Goal: Information Seeking & Learning: Find specific fact

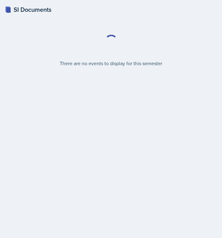
select select "2bed604d-1099-4043-b1bc-2365e8740244"
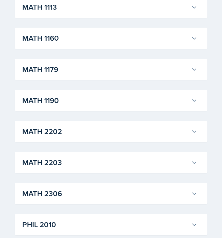
scroll to position [598, 0]
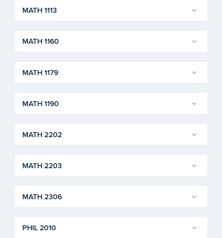
click at [168, 108] on h3 "MATH 1190" at bounding box center [105, 103] width 167 height 11
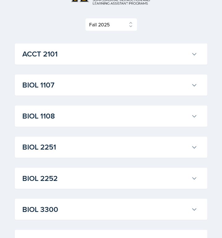
scroll to position [51, 0]
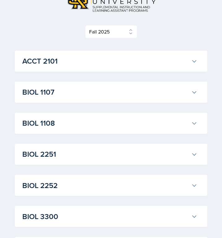
click at [111, 131] on div "BIOL 1108 [PERSON_NAME] Professor: [PERSON_NAME] Export to Google Calendar Recu…" at bounding box center [111, 123] width 193 height 21
click at [109, 126] on h3 "BIOL 1108" at bounding box center [105, 123] width 167 height 11
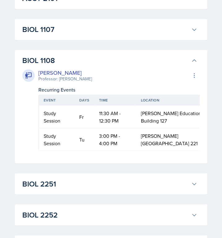
scroll to position [112, 0]
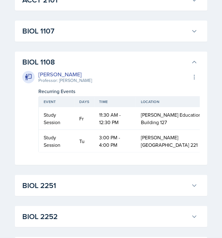
click at [103, 37] on button "BIOL 1107" at bounding box center [110, 31] width 178 height 14
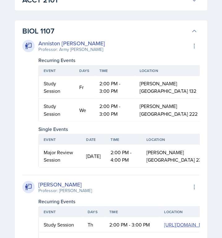
drag, startPoint x: 103, startPoint y: 184, endPoint x: 40, endPoint y: 184, distance: 63.0
click at [40, 184] on div "[PERSON_NAME] Professor: [PERSON_NAME] Export to Google Calendar" at bounding box center [111, 187] width 178 height 14
copy div "[PERSON_NAME]"
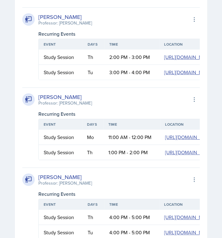
scroll to position [296, 0]
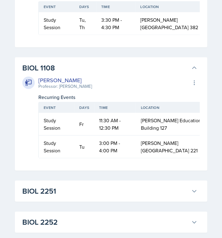
scroll to position [665, 0]
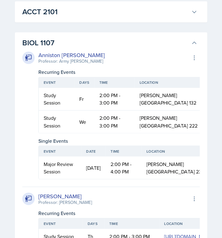
scroll to position [96, 0]
